Goal: Check status: Check status

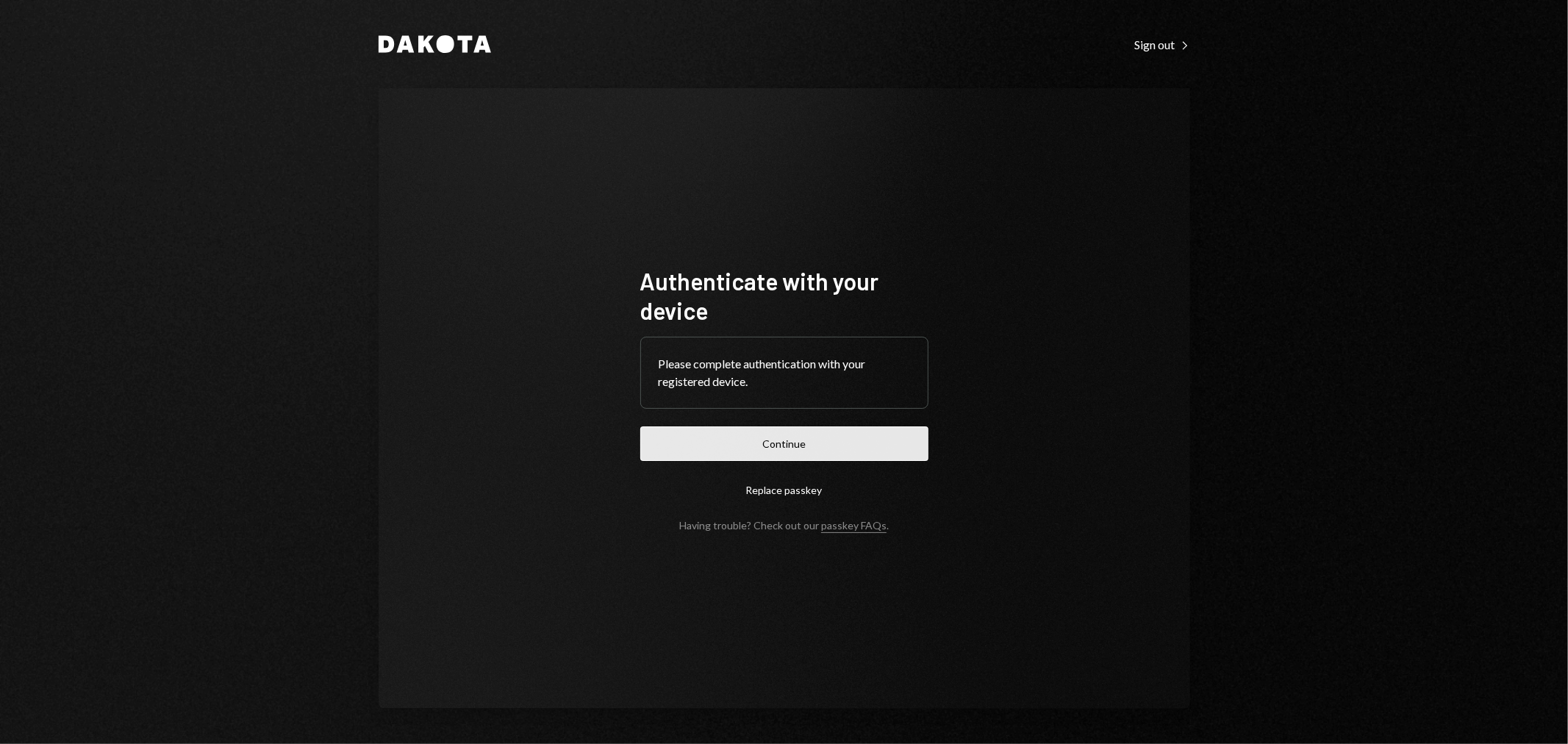
click at [841, 455] on button "Continue" at bounding box center [784, 443] width 288 height 35
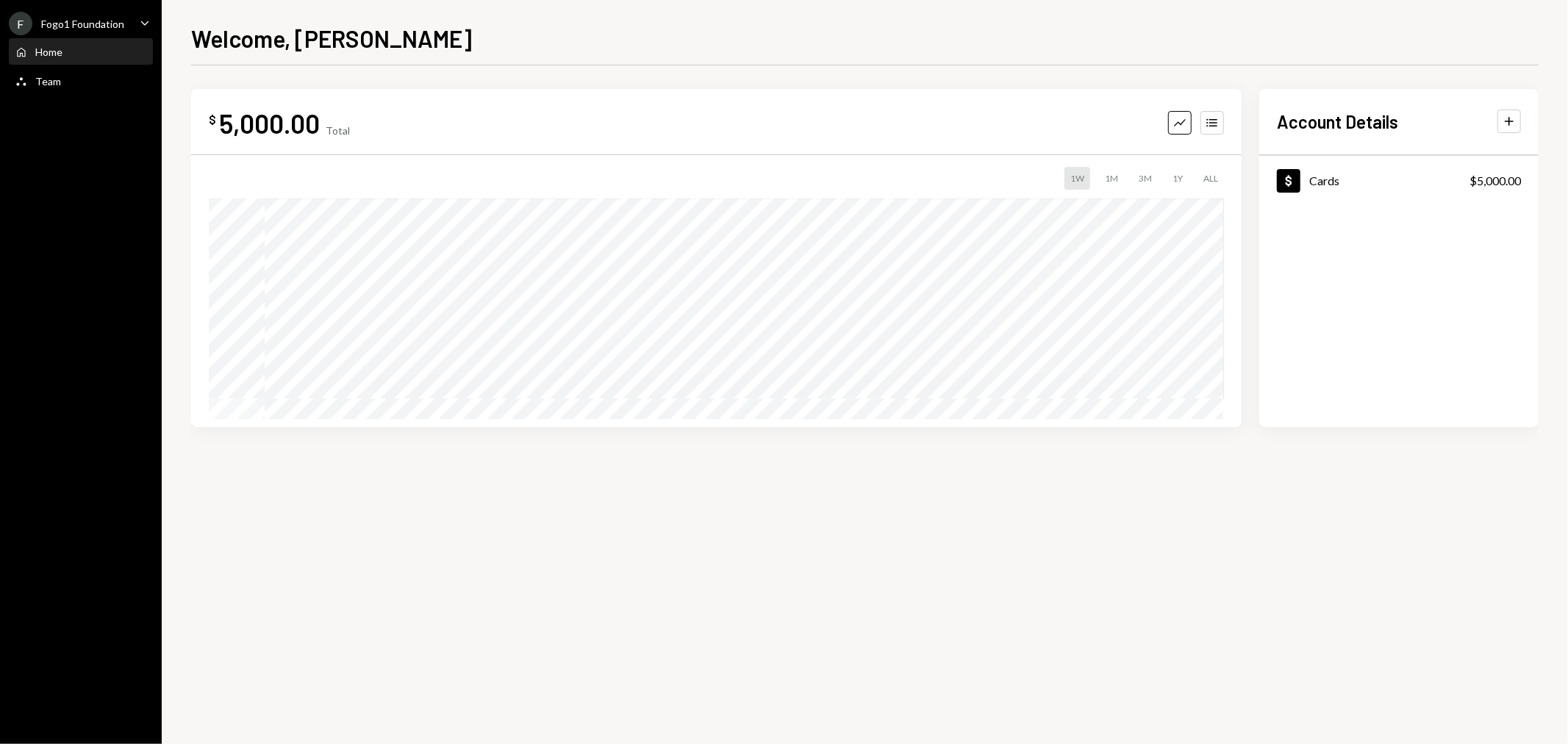
click at [107, 21] on div "Fogo1 Foundation" at bounding box center [82, 23] width 83 height 12
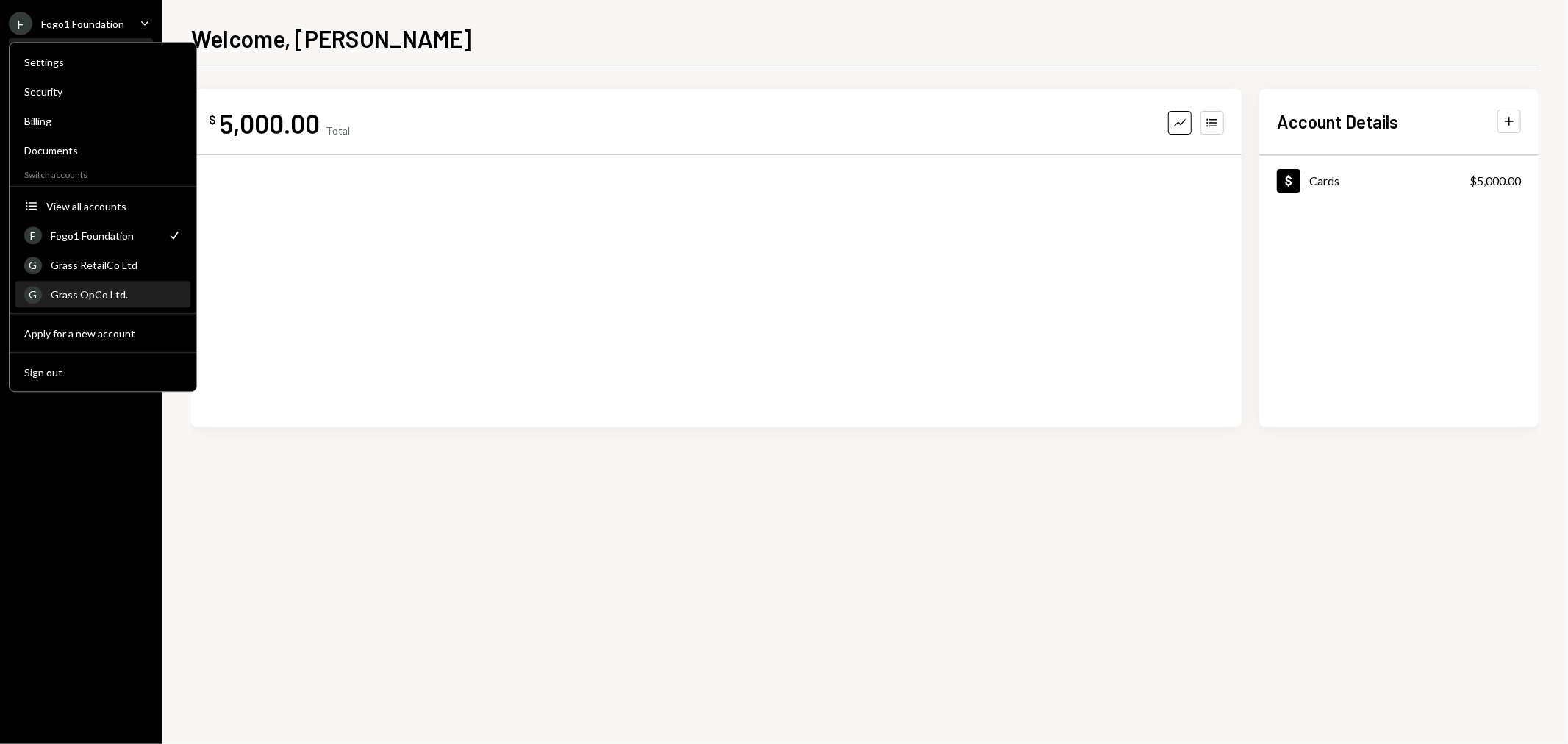
click at [105, 299] on div "Grass OpCo Ltd." at bounding box center [116, 293] width 131 height 12
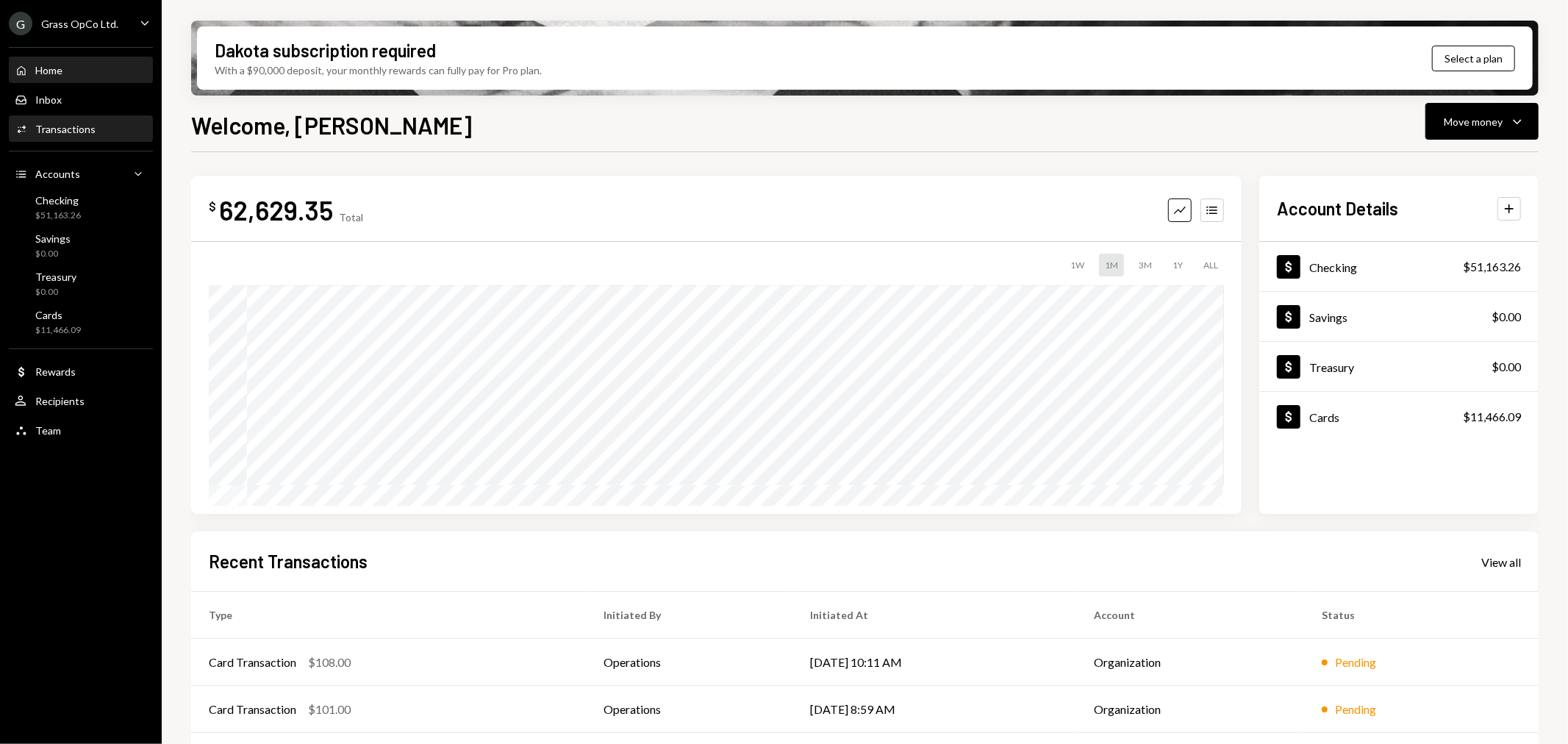
click at [75, 133] on div "Transactions" at bounding box center [65, 128] width 60 height 12
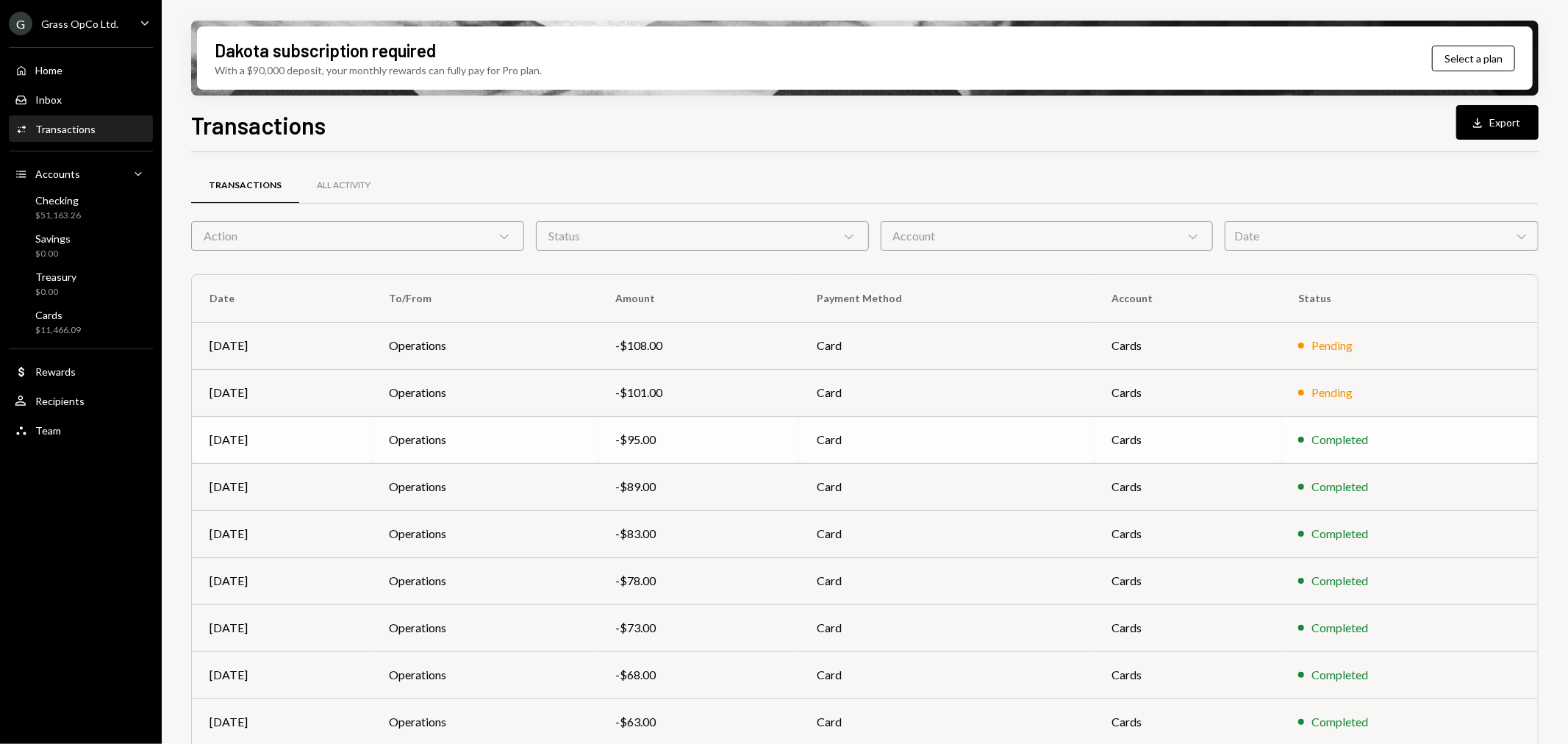
scroll to position [93, 0]
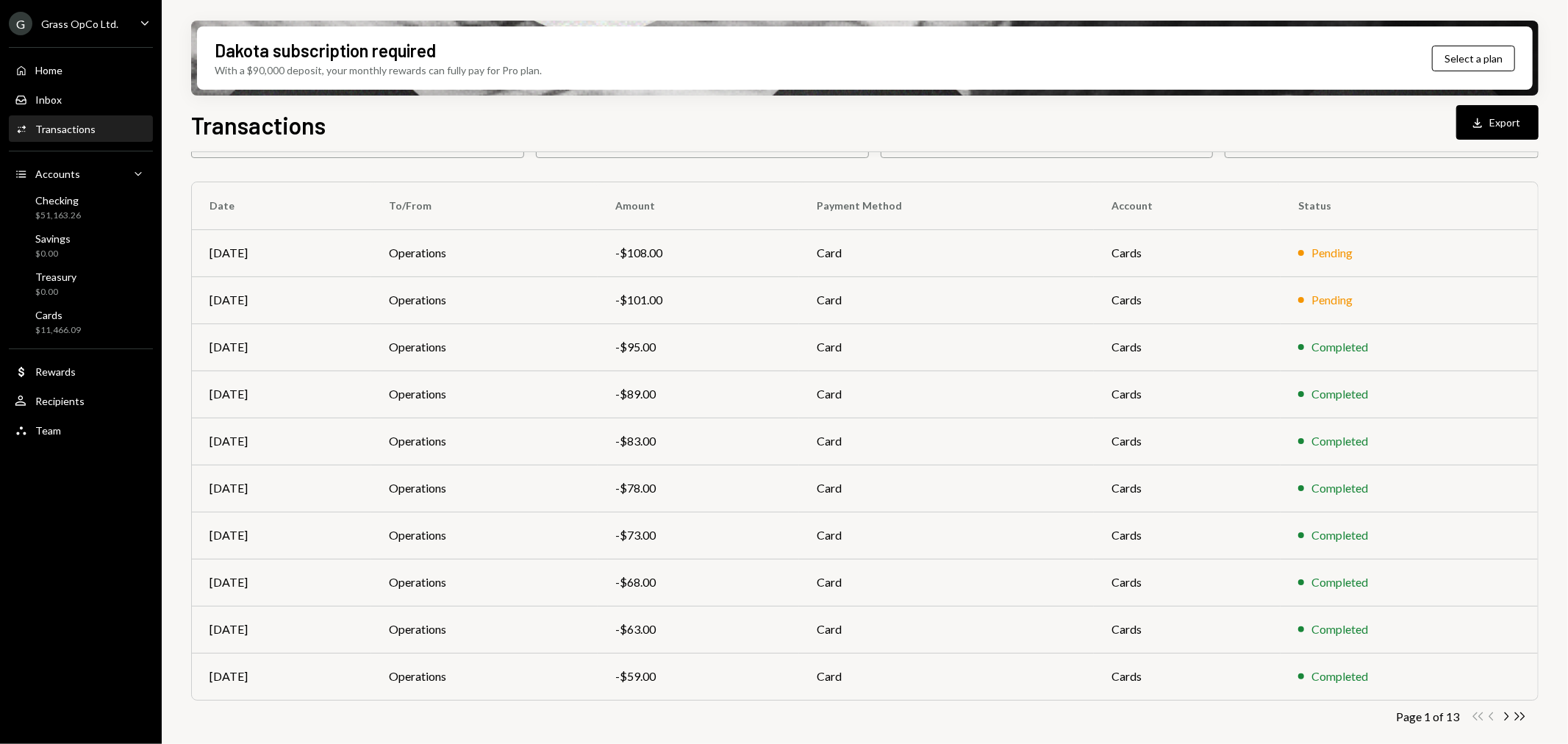
click at [1523, 704] on div "Transactions All Activity Action Chevron Down Status Chevron Down Account Chevr…" at bounding box center [864, 422] width 1347 height 678
click at [1521, 715] on icon "Double Arrow Right" at bounding box center [1519, 716] width 14 height 14
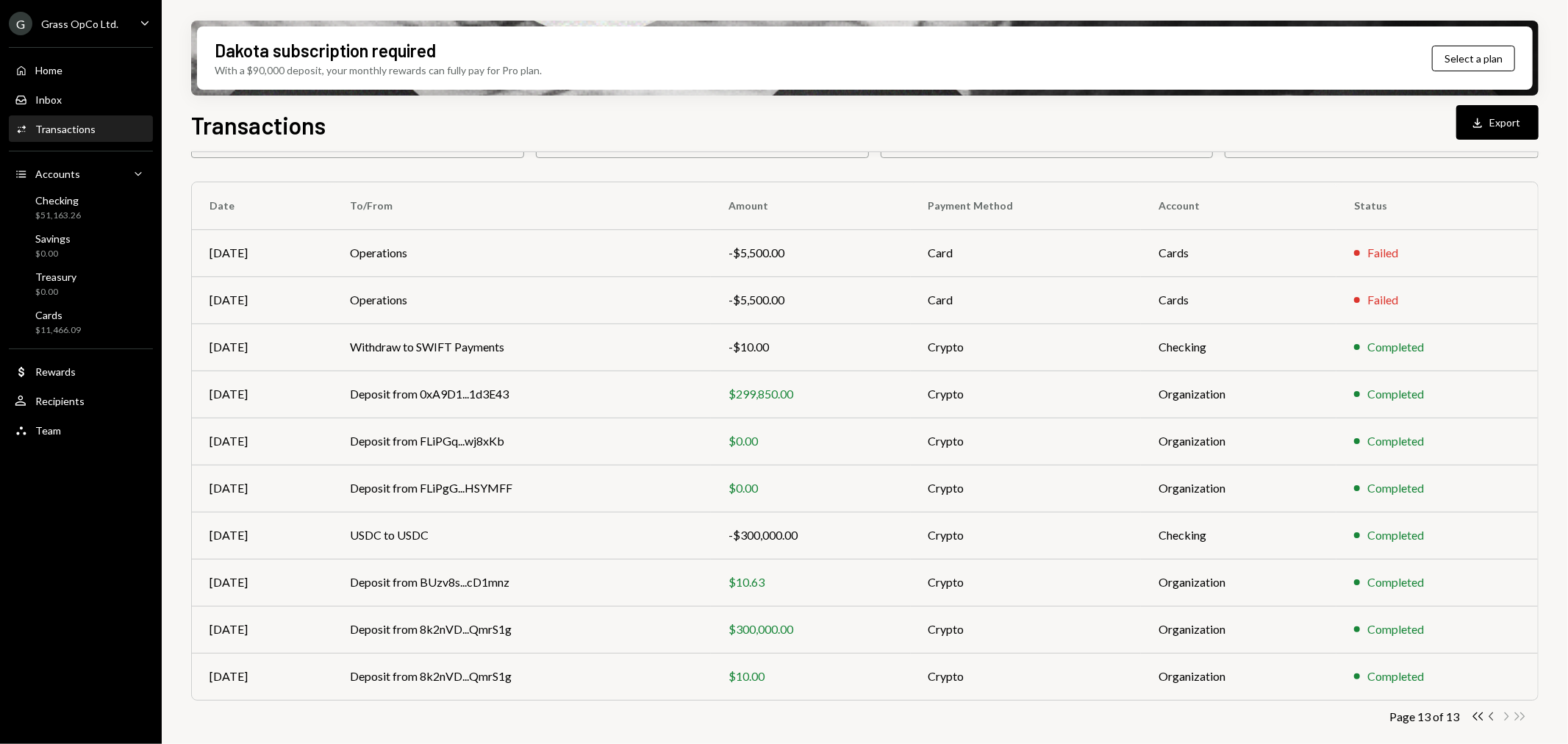
click at [1490, 714] on icon "Chevron Left" at bounding box center [1492, 716] width 14 height 14
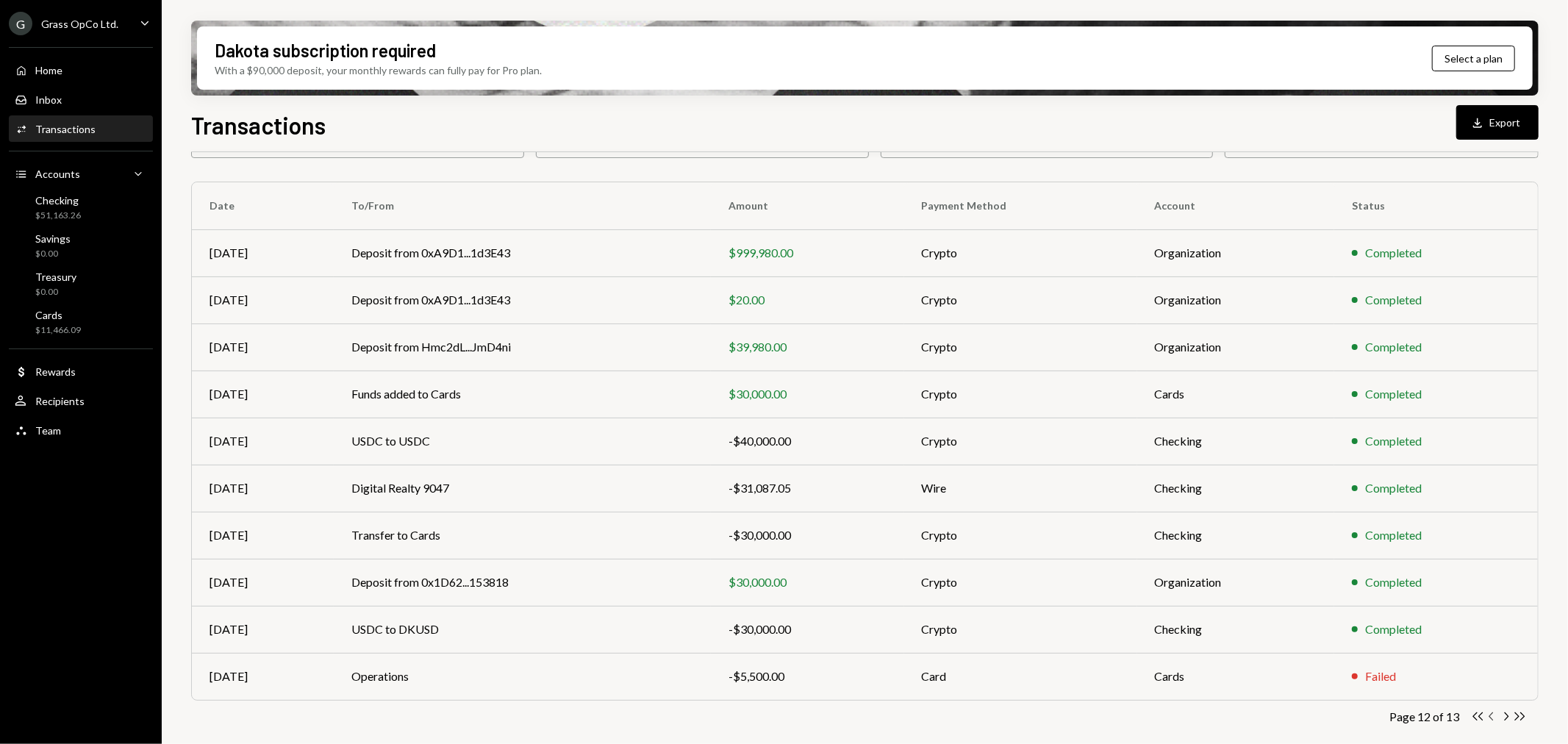
click at [1495, 714] on icon "Chevron Left" at bounding box center [1492, 716] width 14 height 14
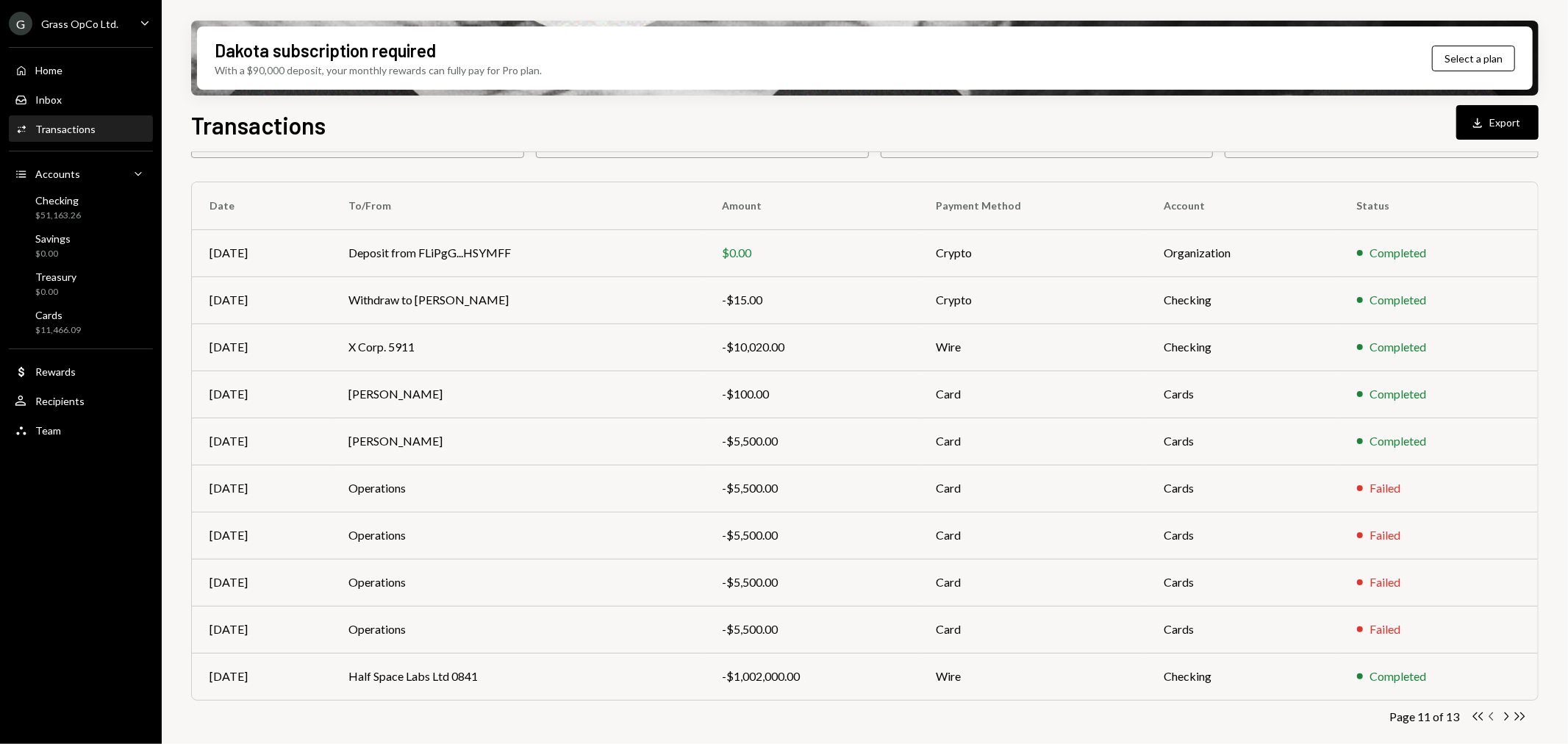
click at [1492, 716] on icon "Chevron Left" at bounding box center [1492, 716] width 14 height 14
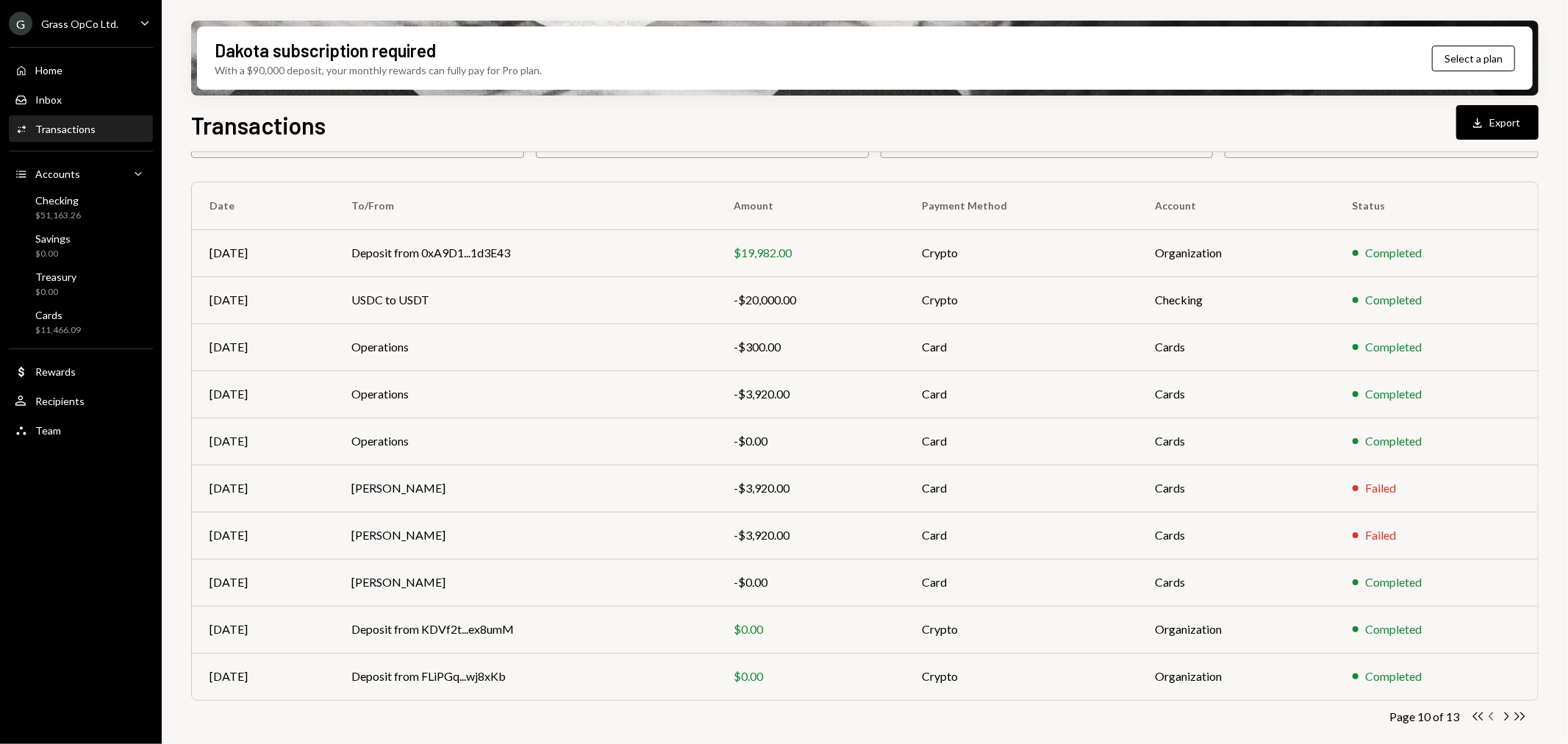
click at [1490, 710] on icon "Chevron Left" at bounding box center [1492, 716] width 14 height 14
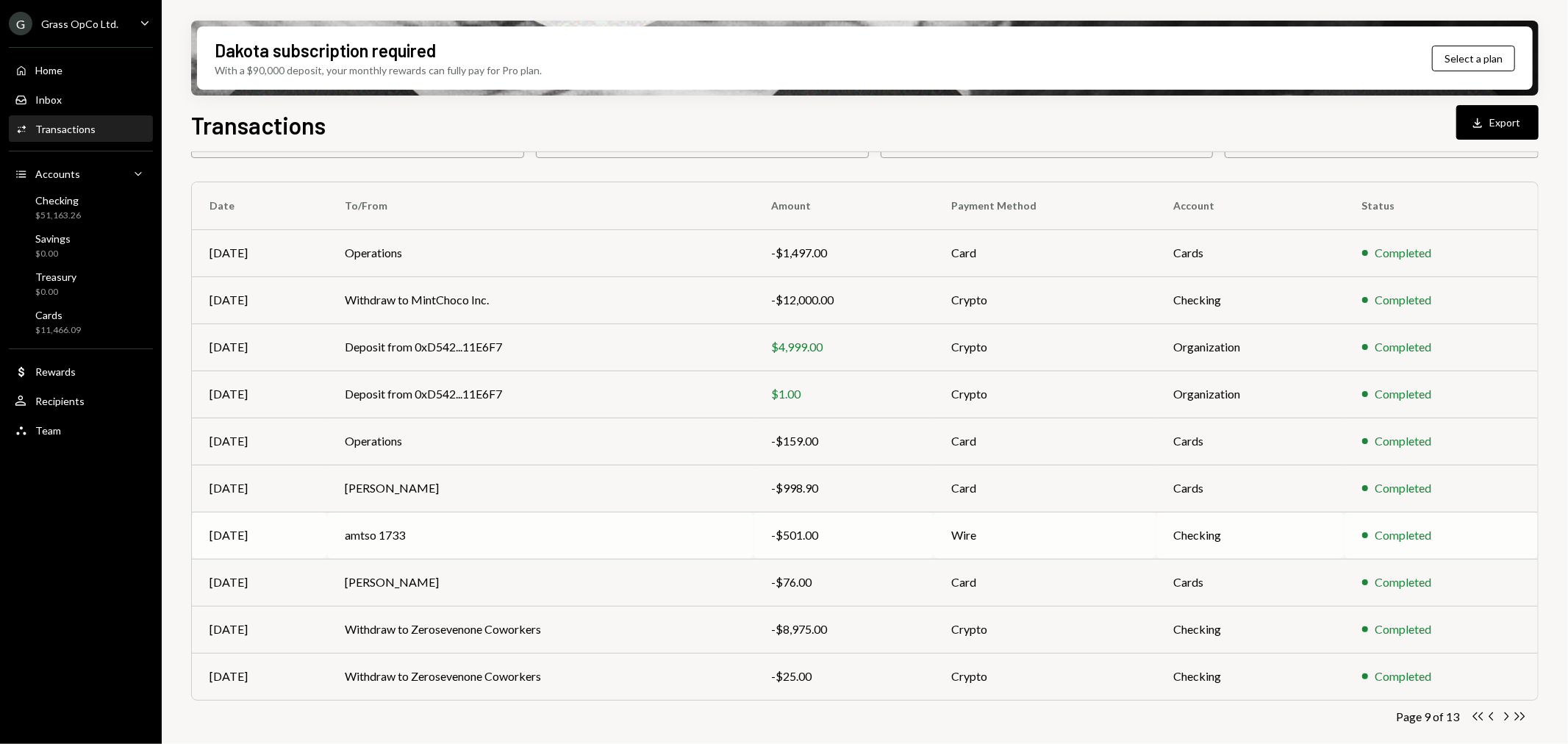
click at [495, 534] on td "amtso 1733" at bounding box center [540, 534] width 426 height 47
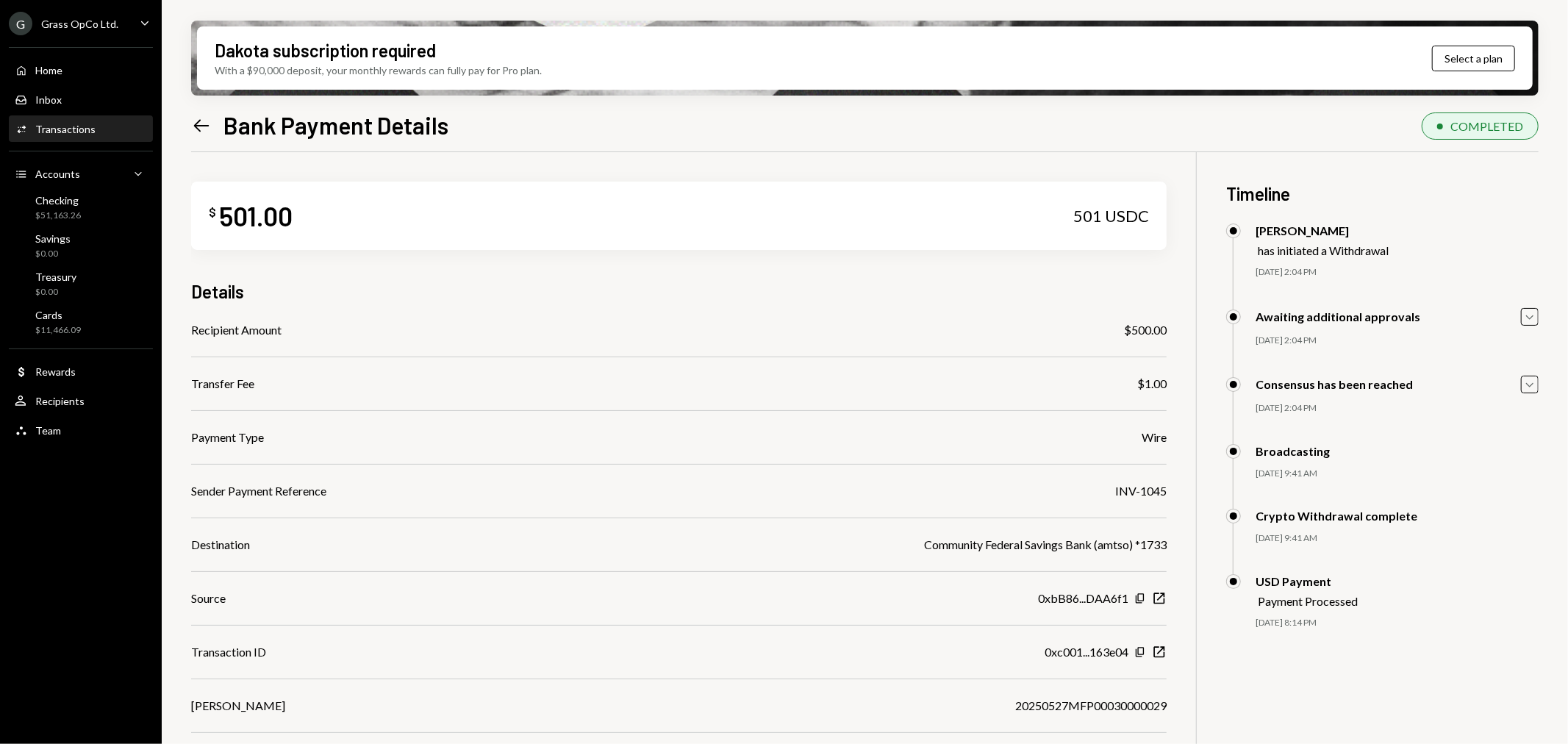
scroll to position [118, 0]
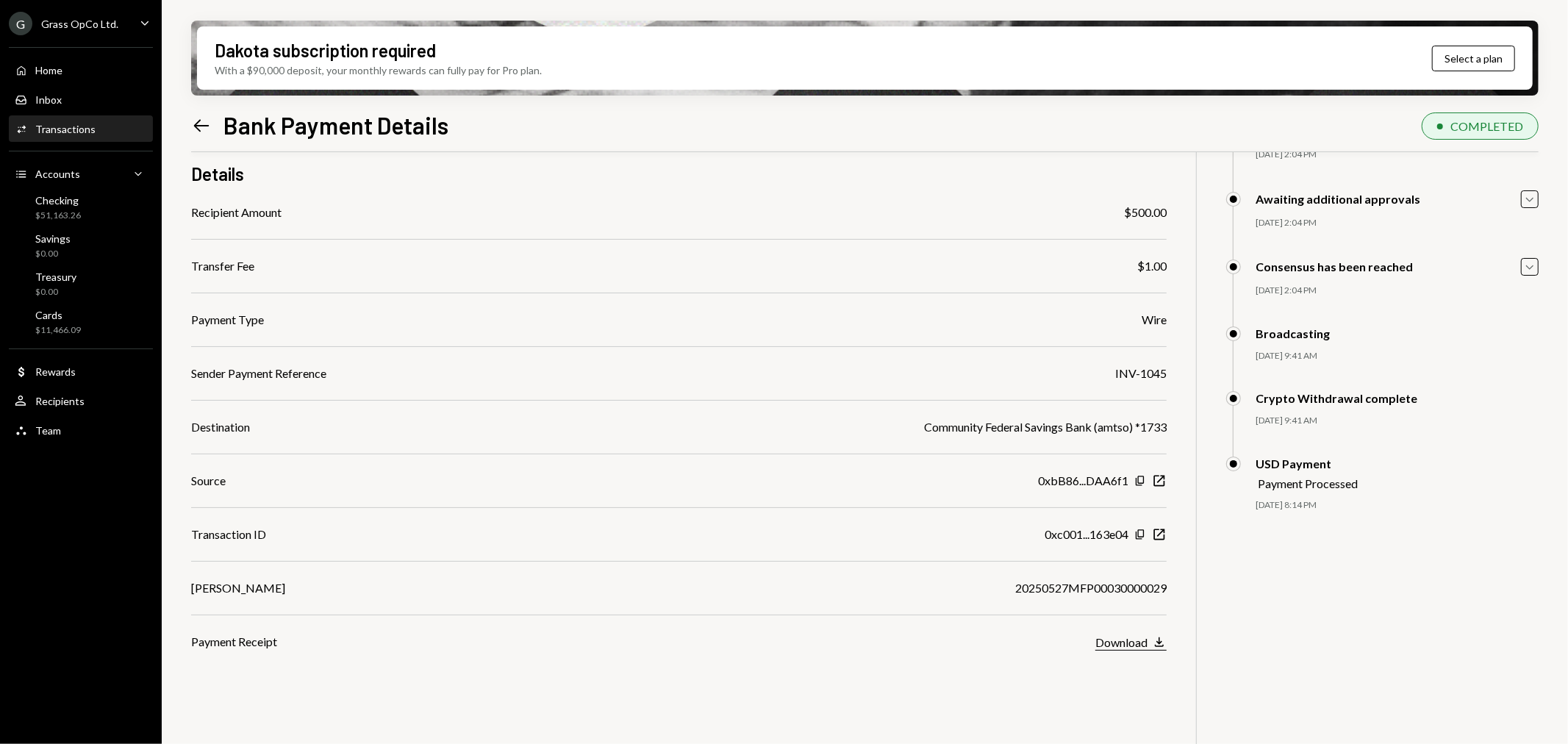
click at [1148, 644] on button "Download Download" at bounding box center [1131, 642] width 72 height 16
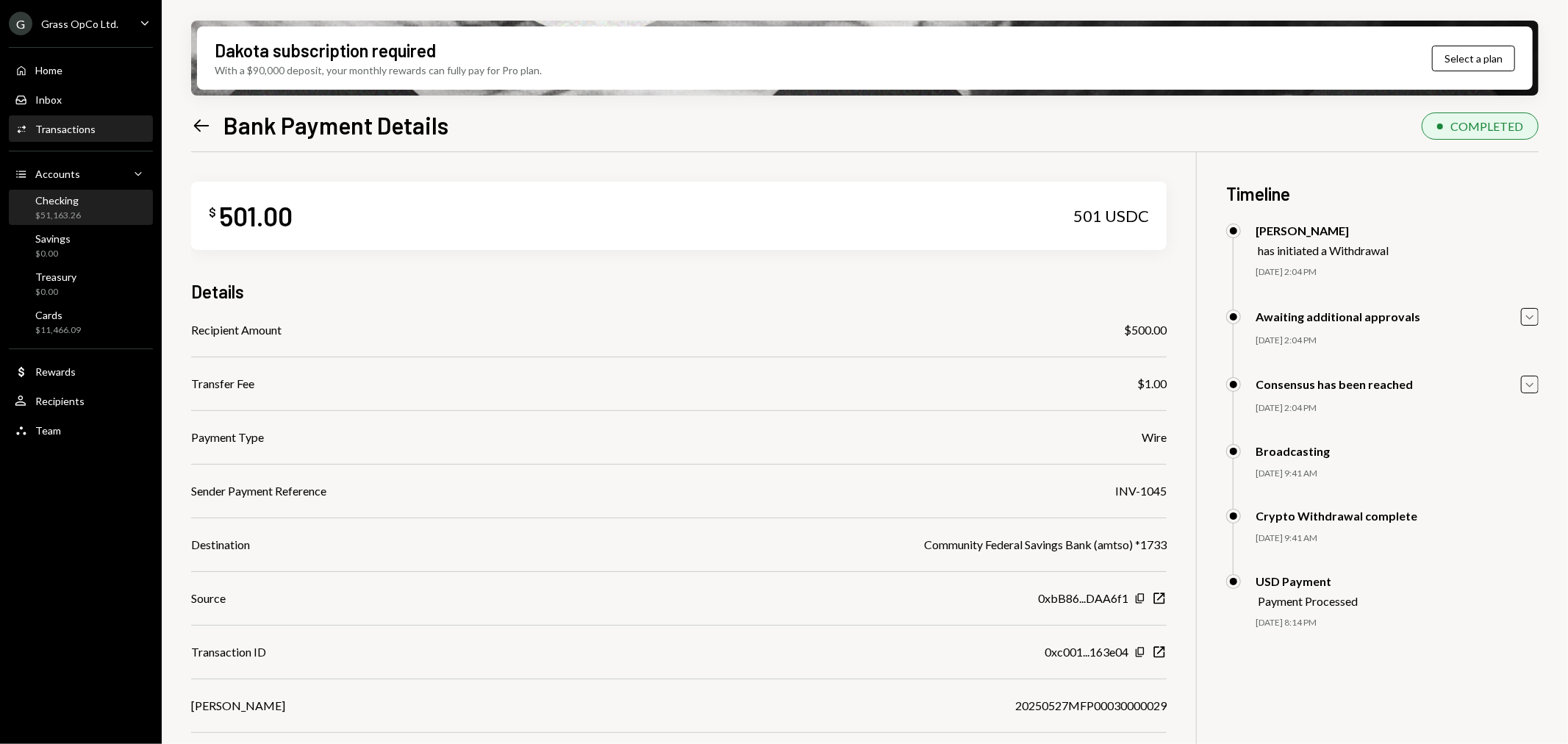
click at [69, 203] on div "Checking" at bounding box center [58, 200] width 45 height 12
